Goal: Task Accomplishment & Management: Use online tool/utility

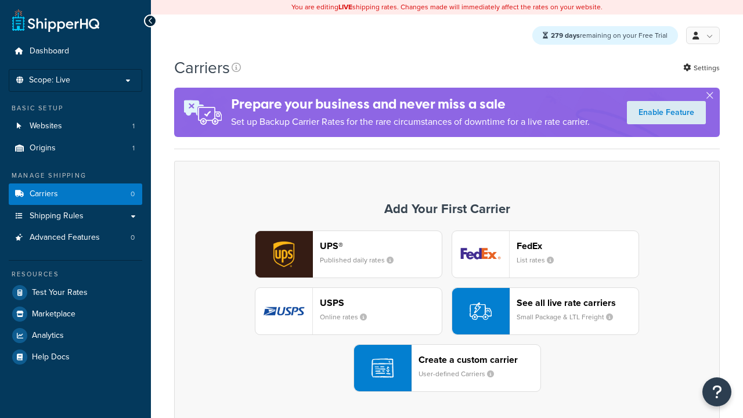
click at [348, 255] on div "UPS® Published daily rates" at bounding box center [381, 254] width 122 height 28
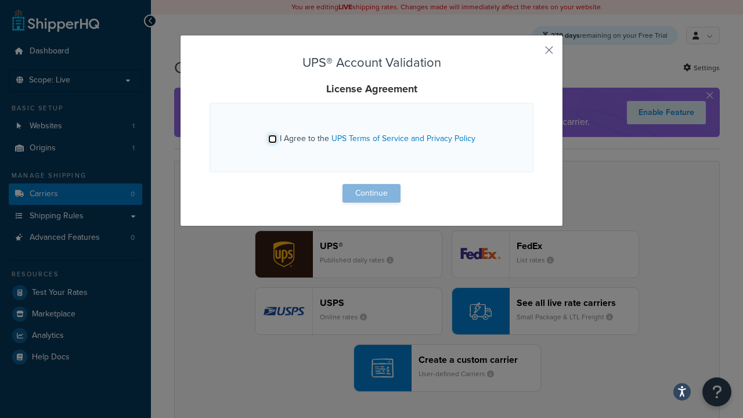
click at [273, 139] on input "I Agree to the UPS Terms of Service and Privacy Policy" at bounding box center [272, 139] width 9 height 9
checkbox input "true"
click at [371, 193] on button "Continue" at bounding box center [371, 193] width 58 height 19
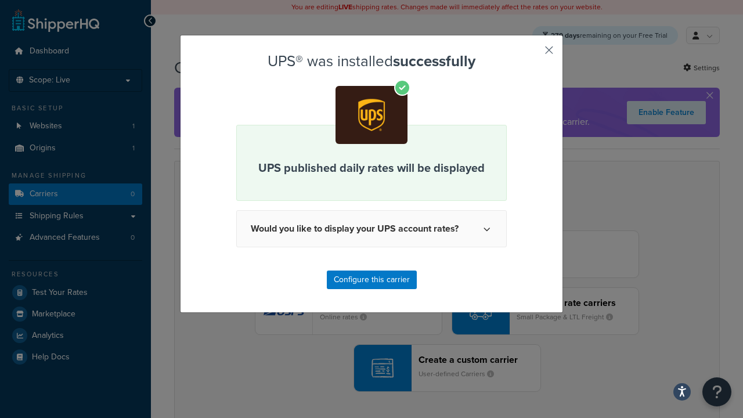
click at [531, 54] on button "button" at bounding box center [531, 54] width 3 height 3
